Goal: Check status: Check status

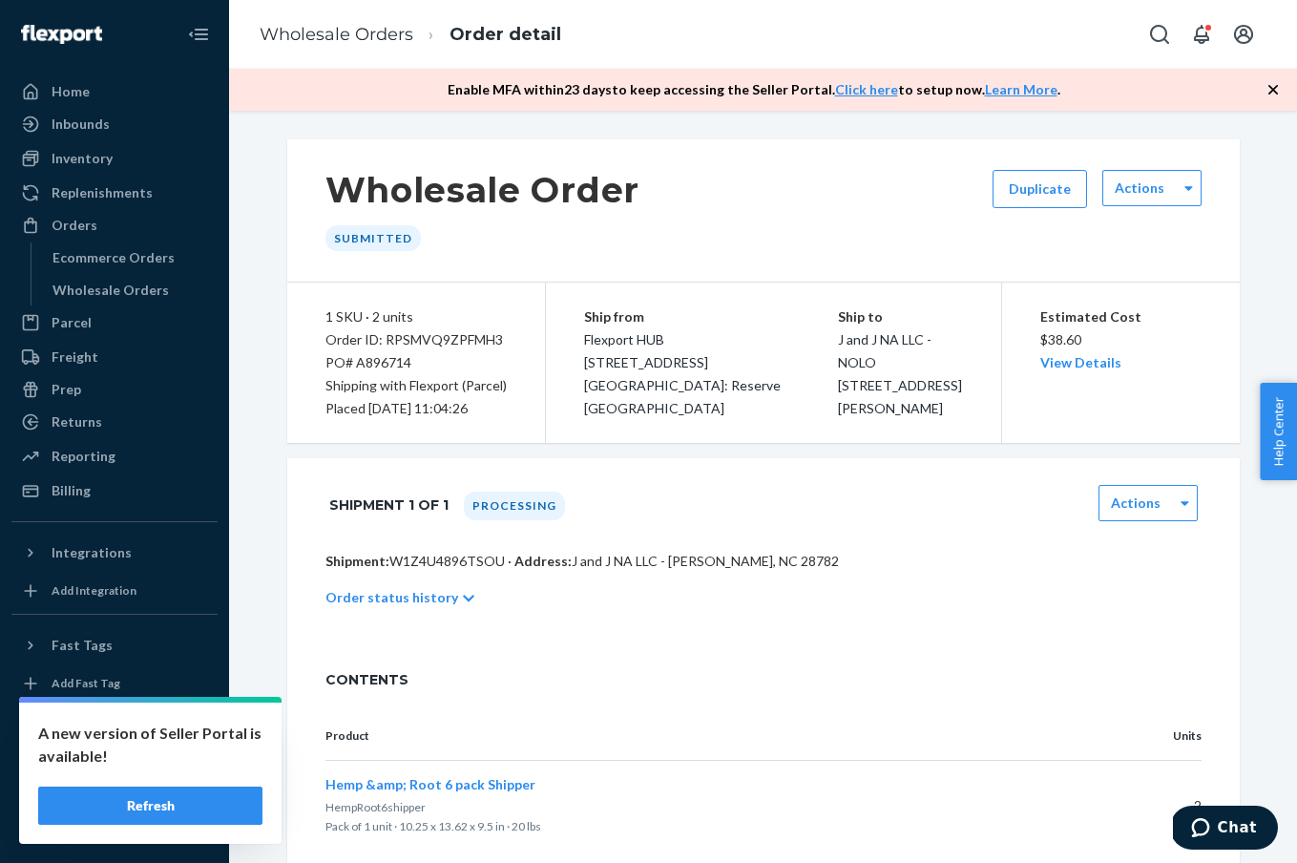
scroll to position [486, 0]
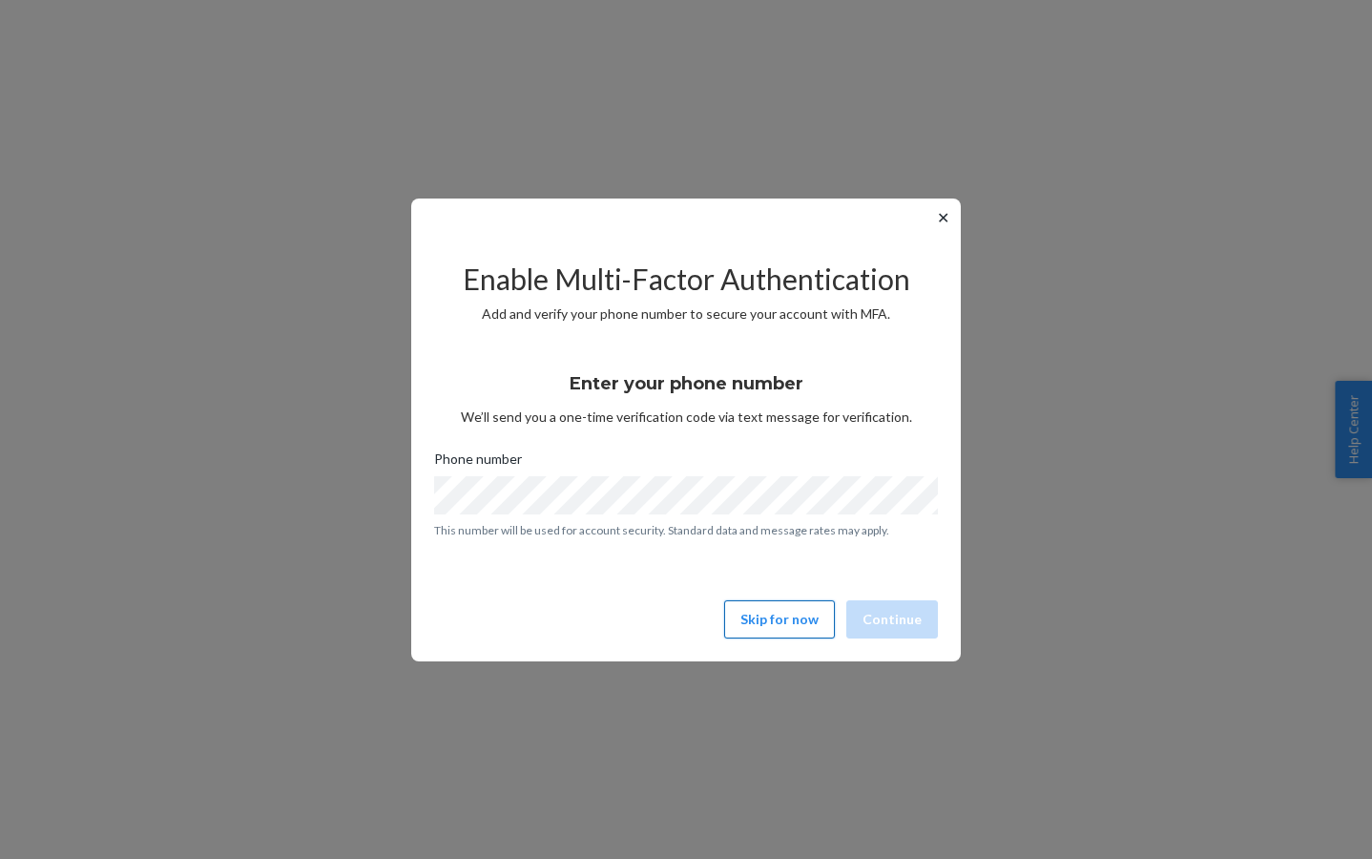
click at [803, 628] on button "Skip for now" at bounding box center [779, 619] width 111 height 38
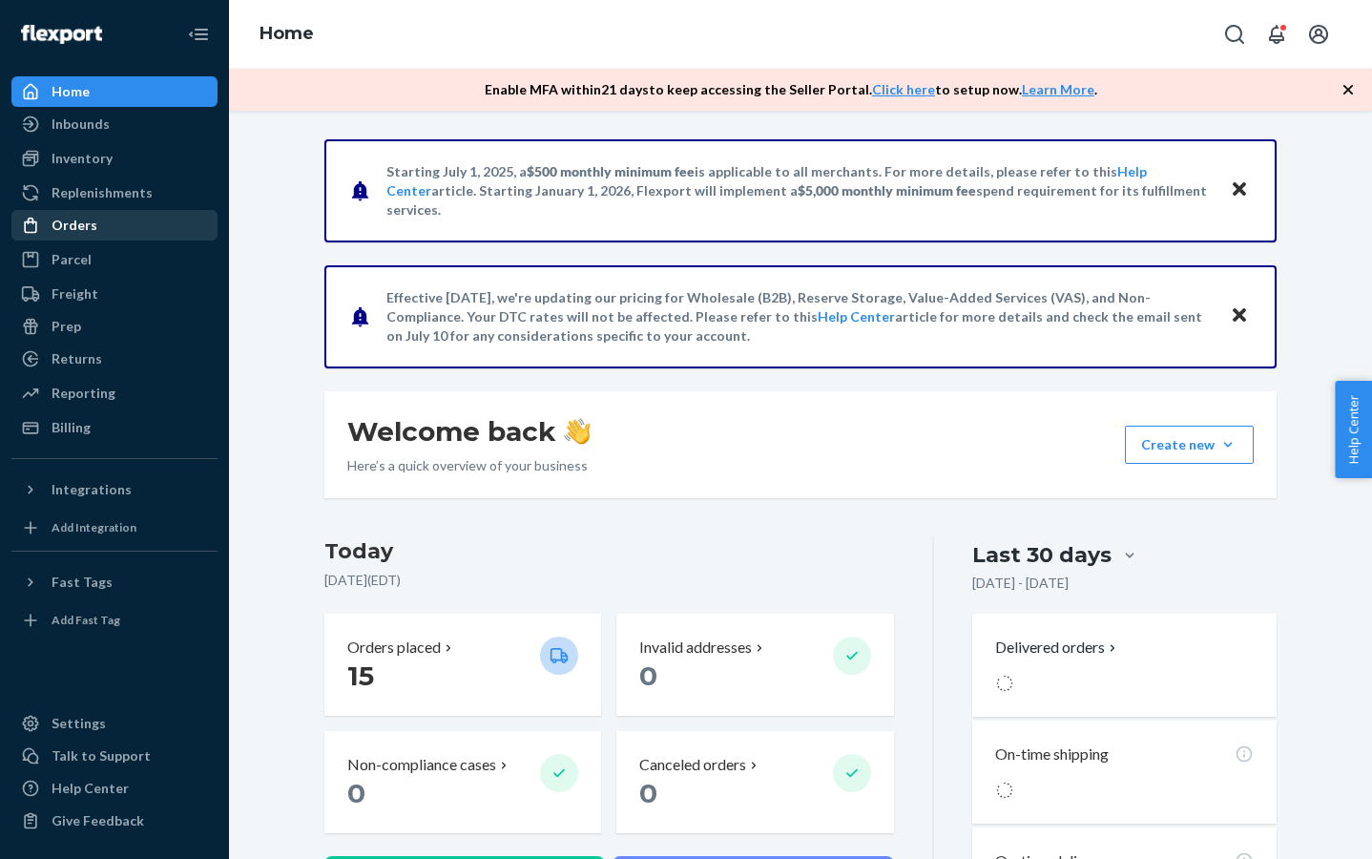
click at [206, 221] on div "Orders" at bounding box center [114, 225] width 202 height 27
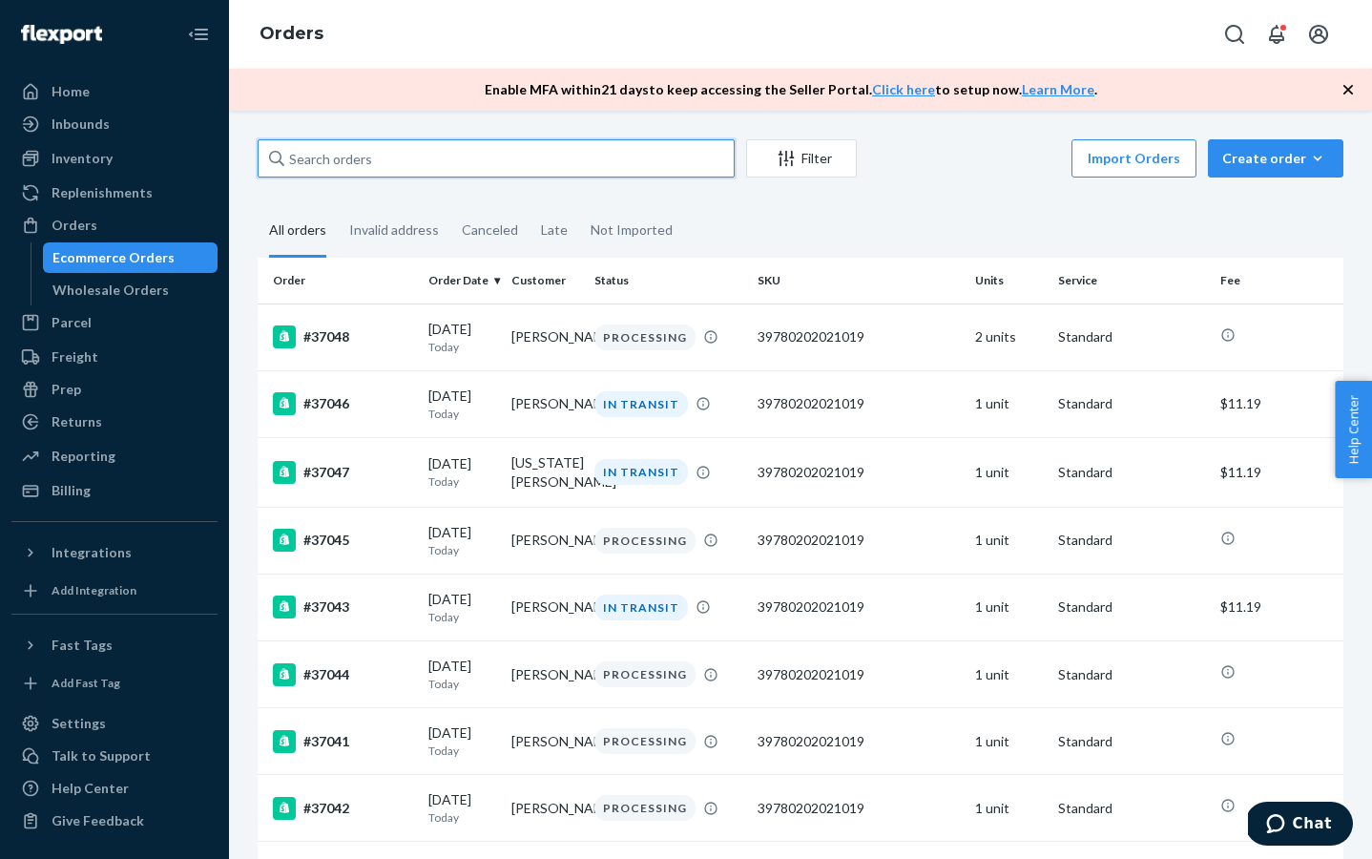
click at [397, 155] on input "text" at bounding box center [496, 158] width 477 height 38
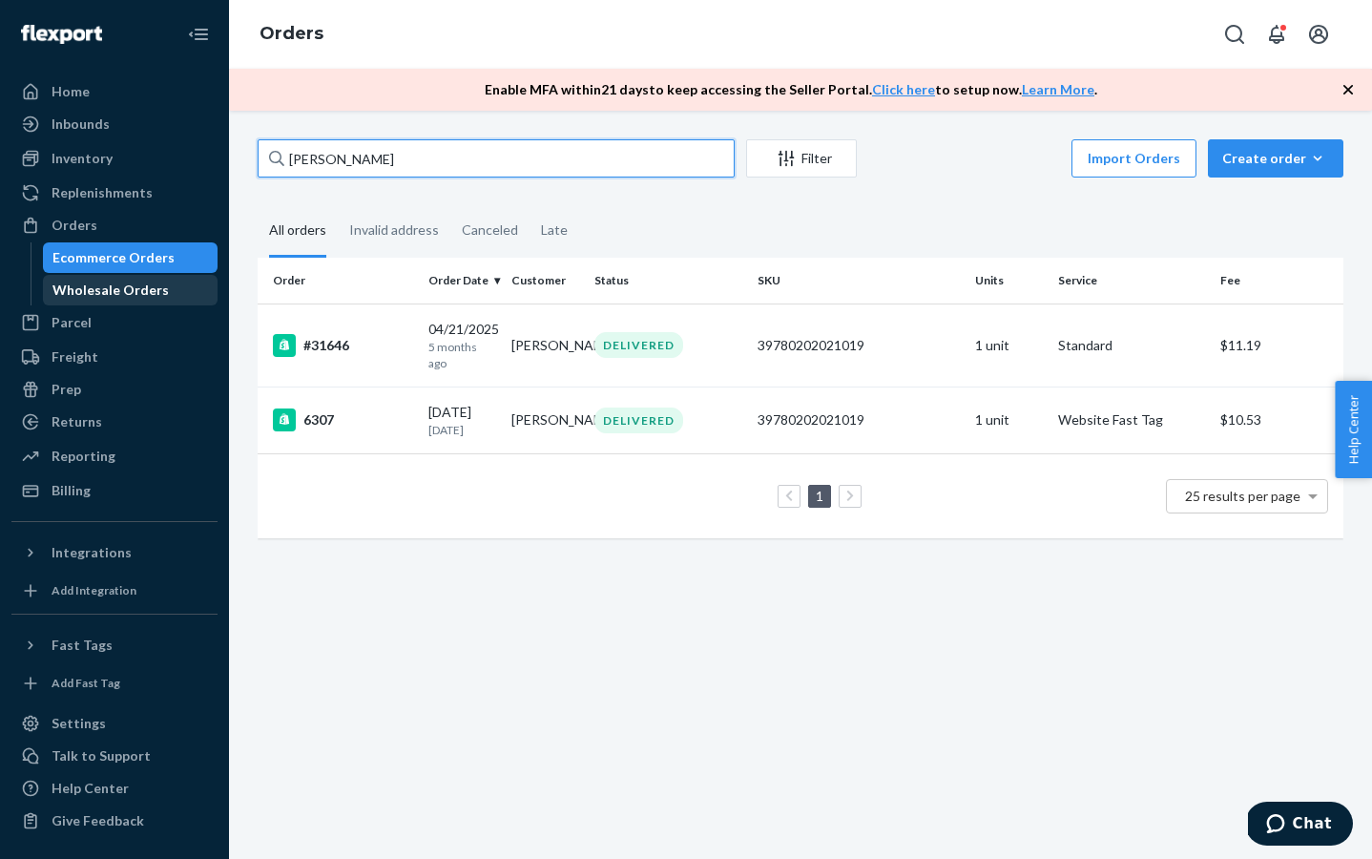
type input "[PERSON_NAME]"
click at [196, 294] on div "Wholesale Orders" at bounding box center [131, 290] width 172 height 27
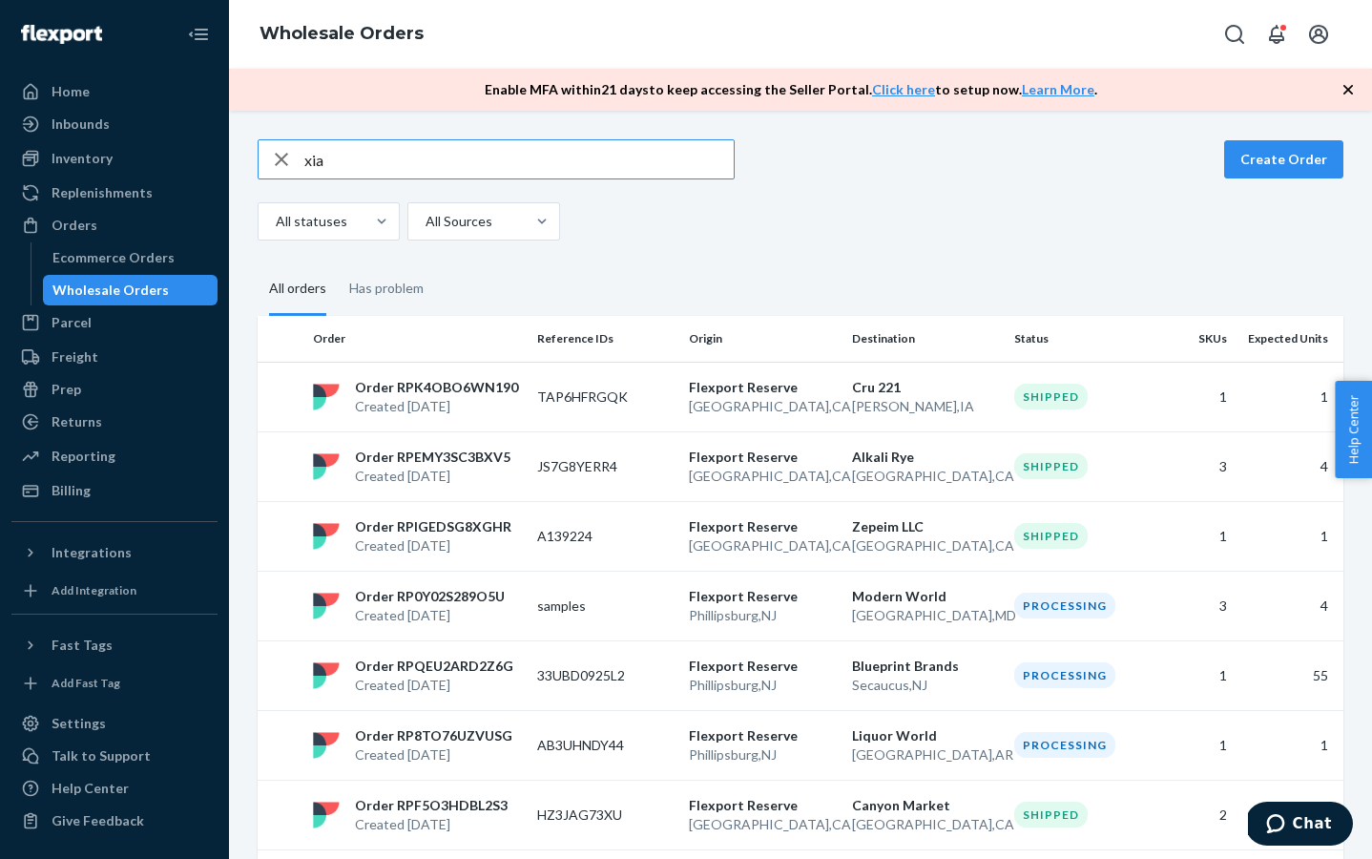
type input "[PERSON_NAME]"
